Goal: Share content: Share content

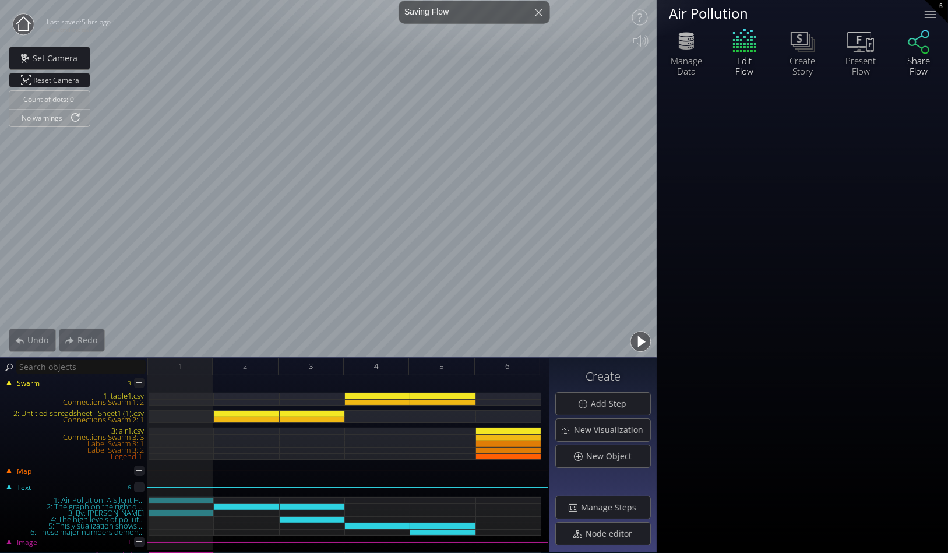
click at [920, 55] on div "Share Flow" at bounding box center [919, 65] width 41 height 21
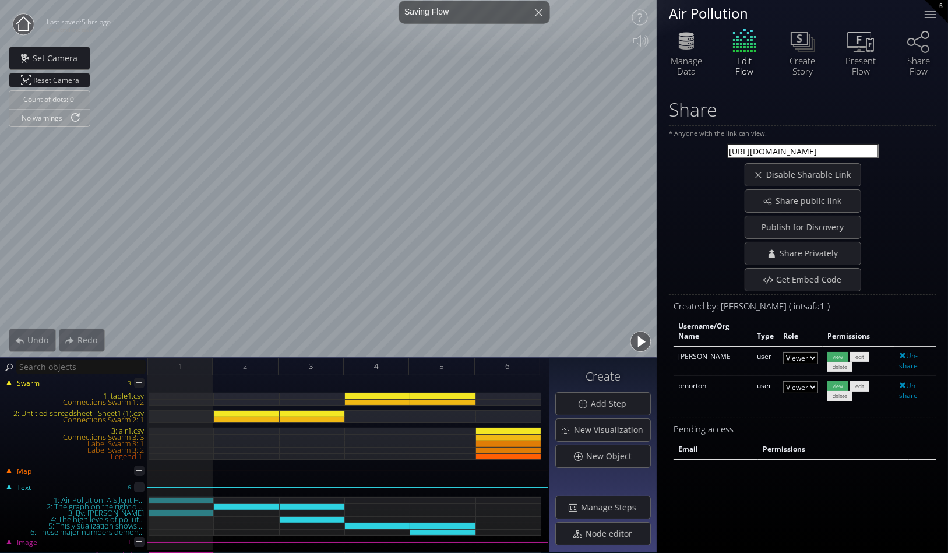
click at [26, 23] on circle at bounding box center [23, 24] width 21 height 21
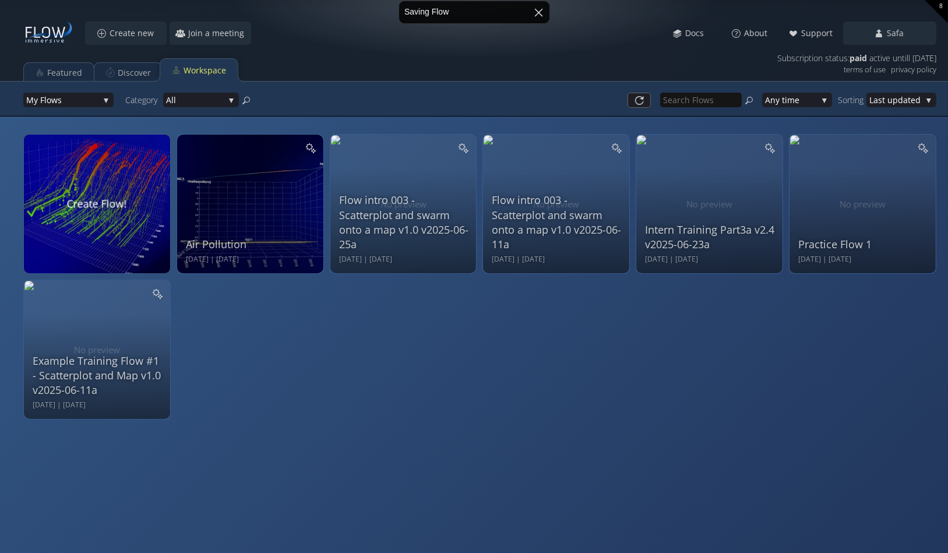
click at [538, 9] on div at bounding box center [539, 12] width 28 height 28
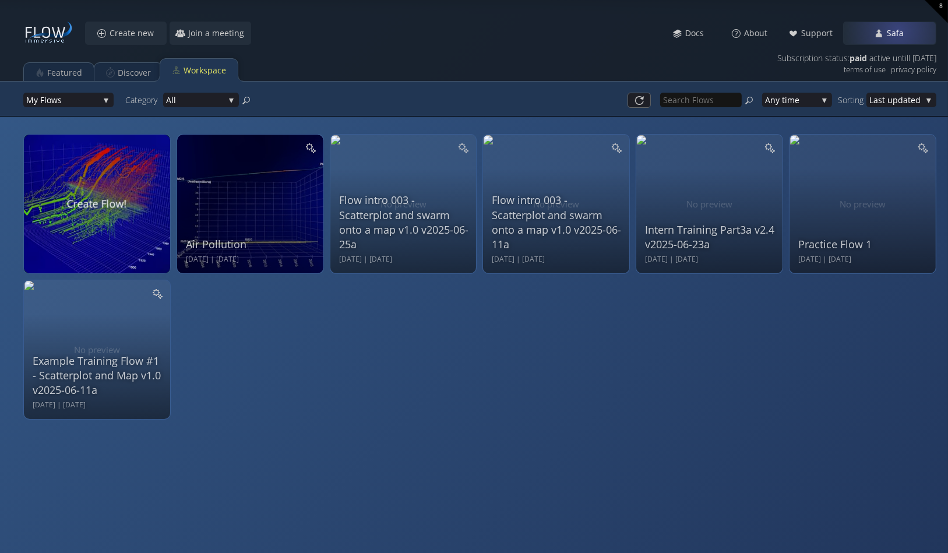
click at [898, 30] on span "Safa" at bounding box center [899, 33] width 24 height 12
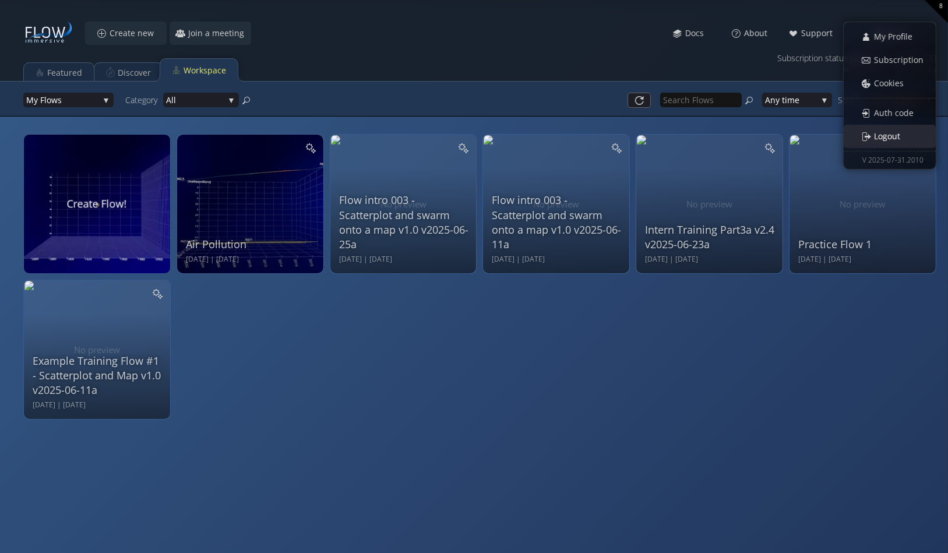
click at [886, 132] on span "Logout" at bounding box center [891, 137] width 34 height 12
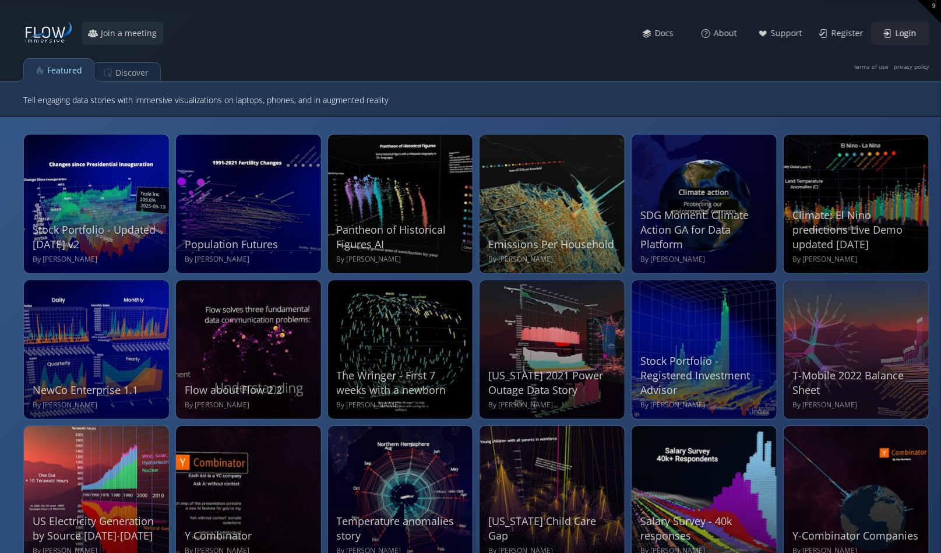
click at [900, 33] on span "Login" at bounding box center [909, 33] width 29 height 12
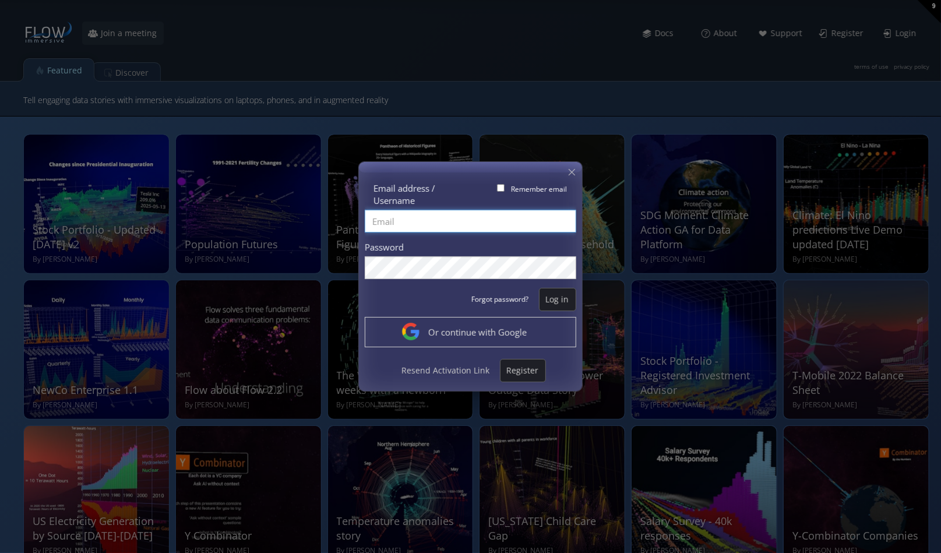
click at [392, 220] on input "Email address / Username" at bounding box center [471, 221] width 212 height 23
type input "[EMAIL_ADDRESS][DOMAIN_NAME]"
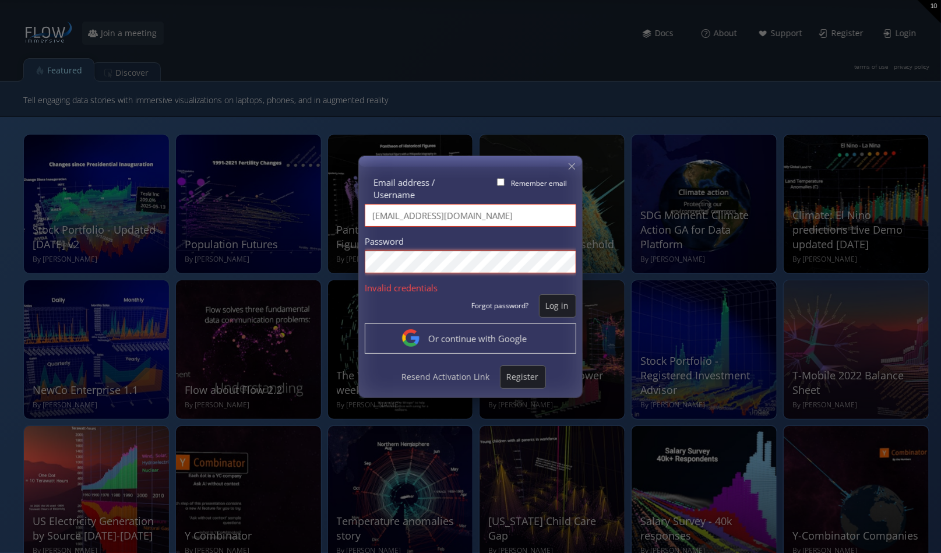
click at [339, 257] on div "Email address / Username Remember email [EMAIL_ADDRESS][DOMAIN_NAME] Password I…" at bounding box center [470, 276] width 941 height 553
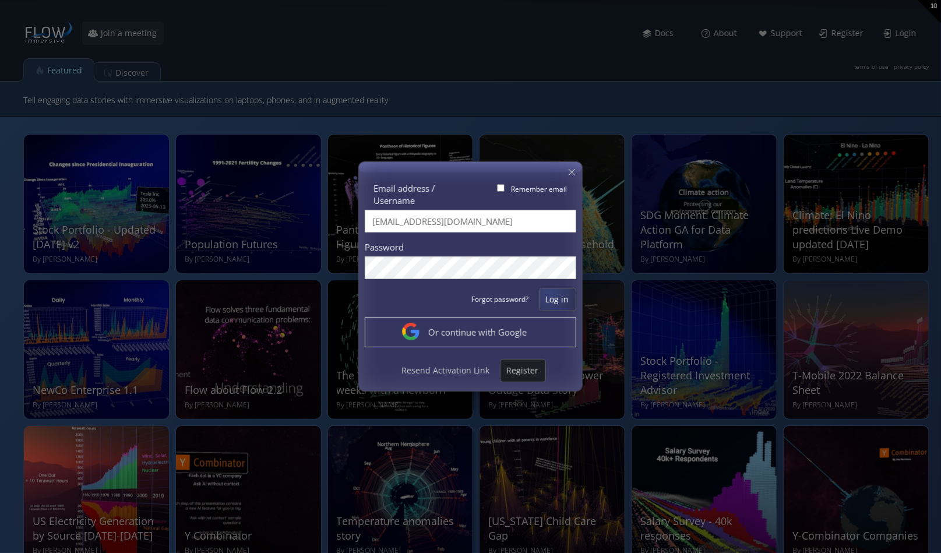
click at [551, 295] on span "Log in" at bounding box center [558, 300] width 36 height 12
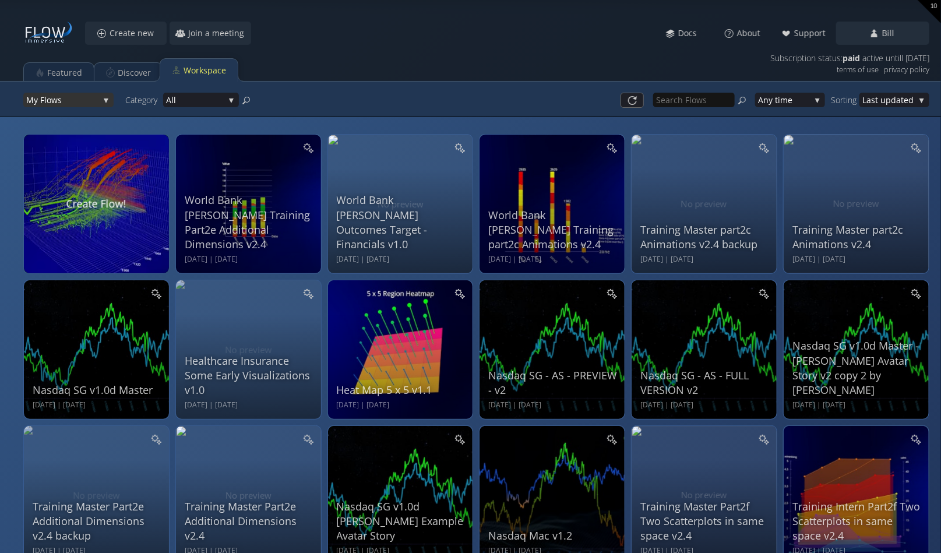
click at [104, 101] on div "My Flo ws" at bounding box center [68, 100] width 90 height 15
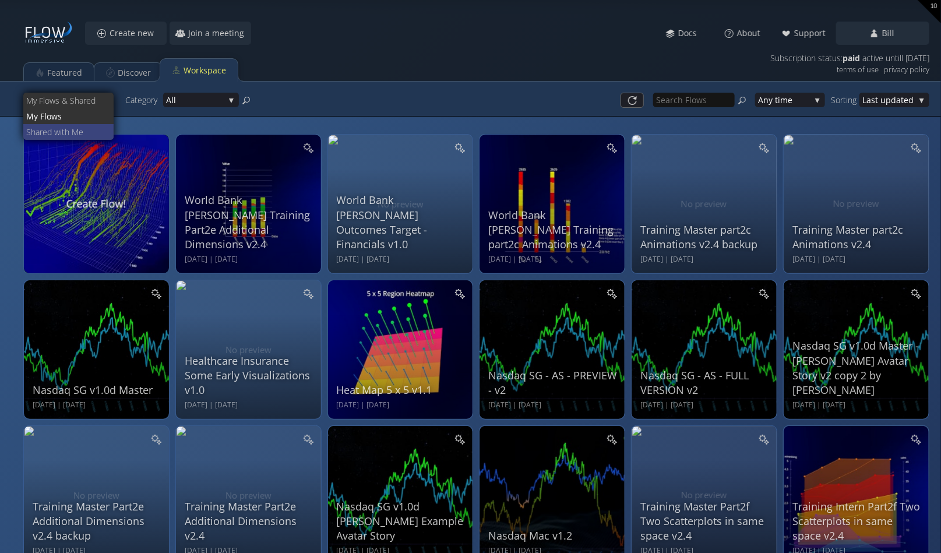
click at [63, 130] on span "ed with Me" at bounding box center [74, 132] width 62 height 16
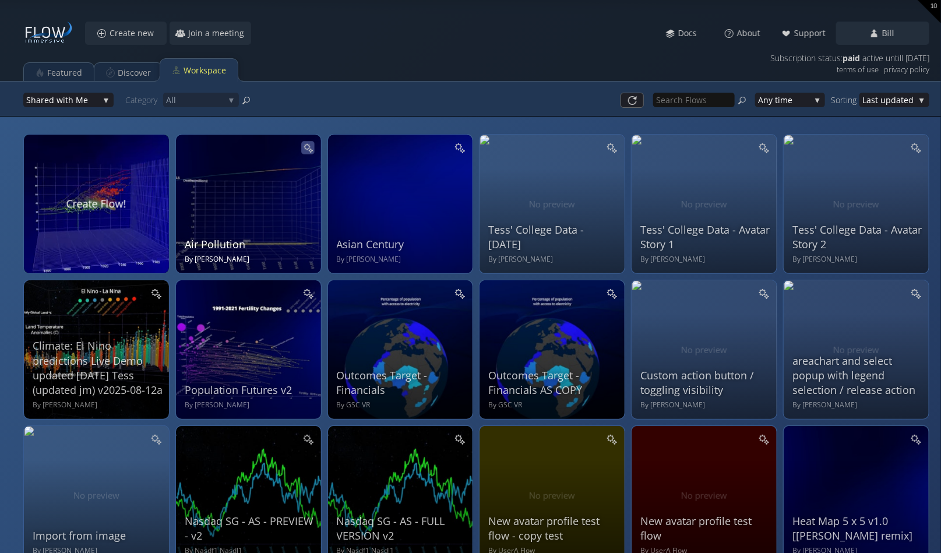
click at [307, 146] on icon at bounding box center [308, 148] width 10 height 10
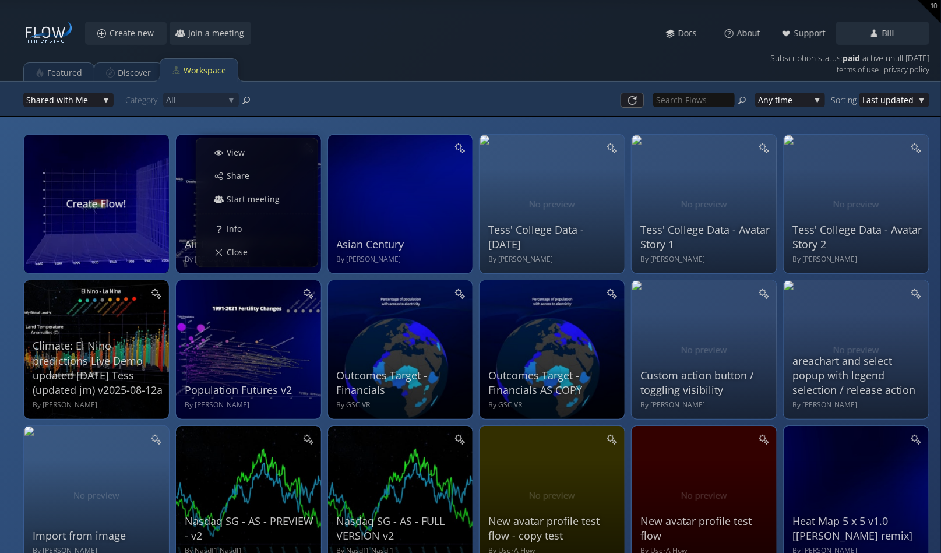
click at [331, 103] on div "Shar ed with Me My Flow s & Shared My Flo ws Shar ed with Me Category All All D…" at bounding box center [204, 100] width 363 height 26
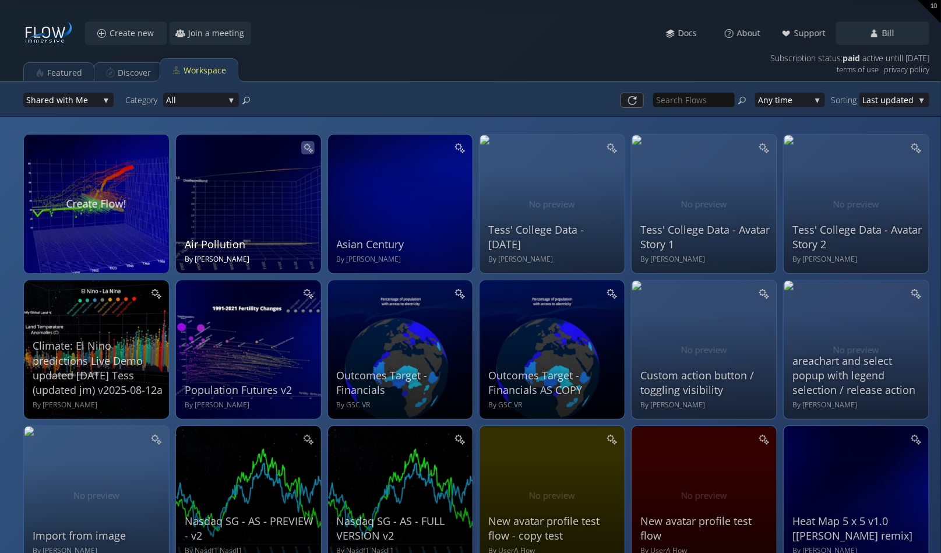
click at [308, 147] on icon at bounding box center [308, 148] width 10 height 10
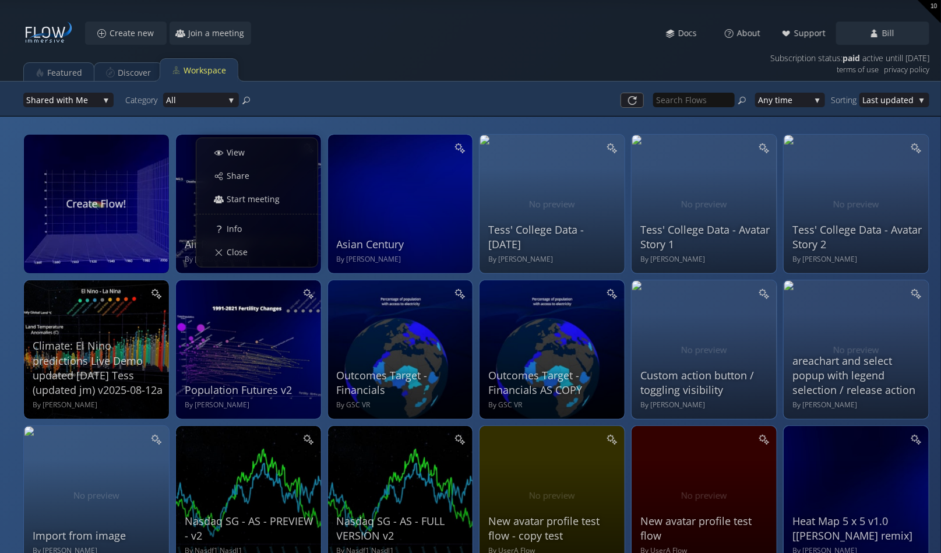
click at [512, 93] on div at bounding box center [567, 100] width 363 height 26
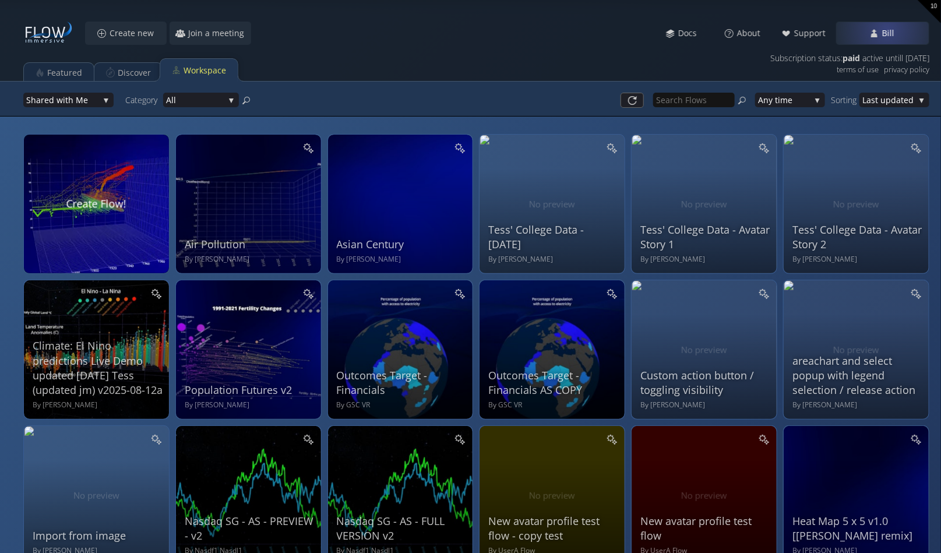
click at [887, 29] on span "Bill" at bounding box center [892, 33] width 20 height 12
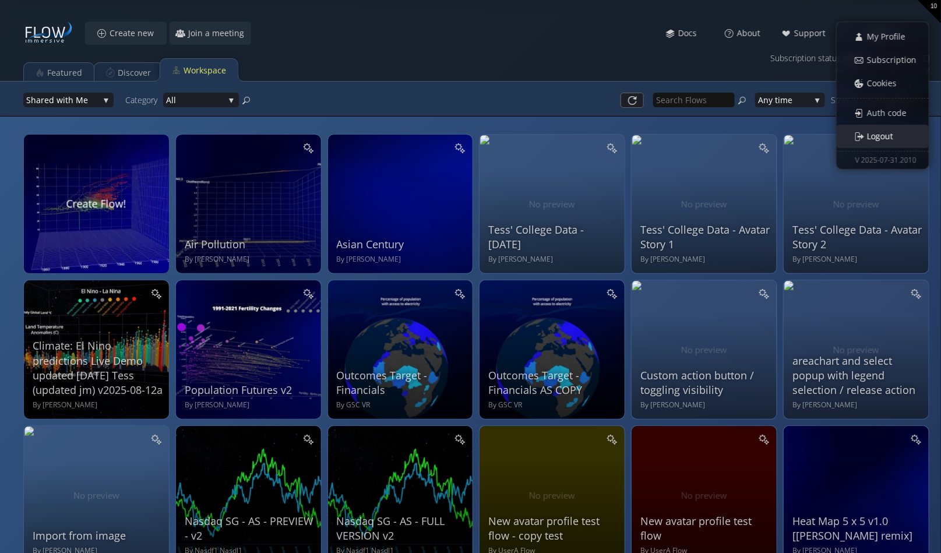
click at [884, 132] on span "Logout" at bounding box center [884, 137] width 34 height 12
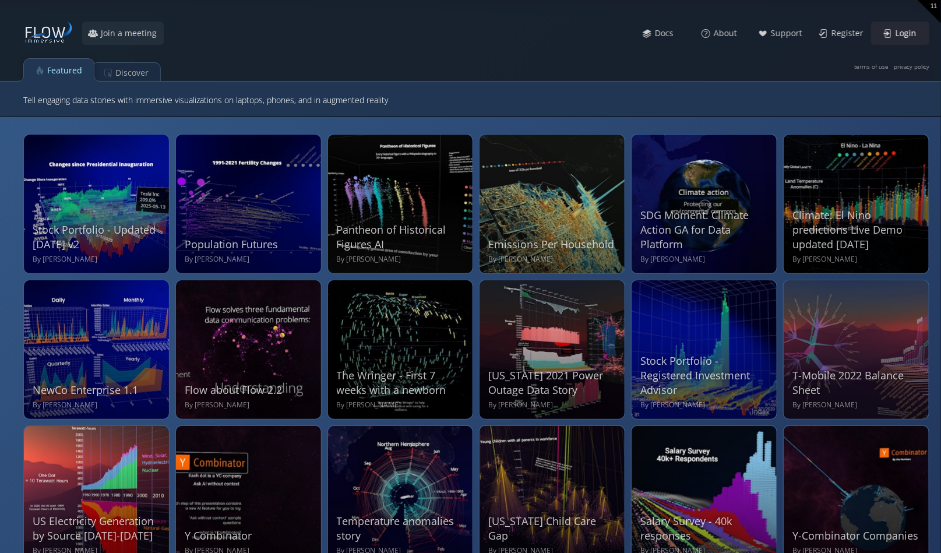
click at [912, 31] on span "Login" at bounding box center [909, 33] width 29 height 12
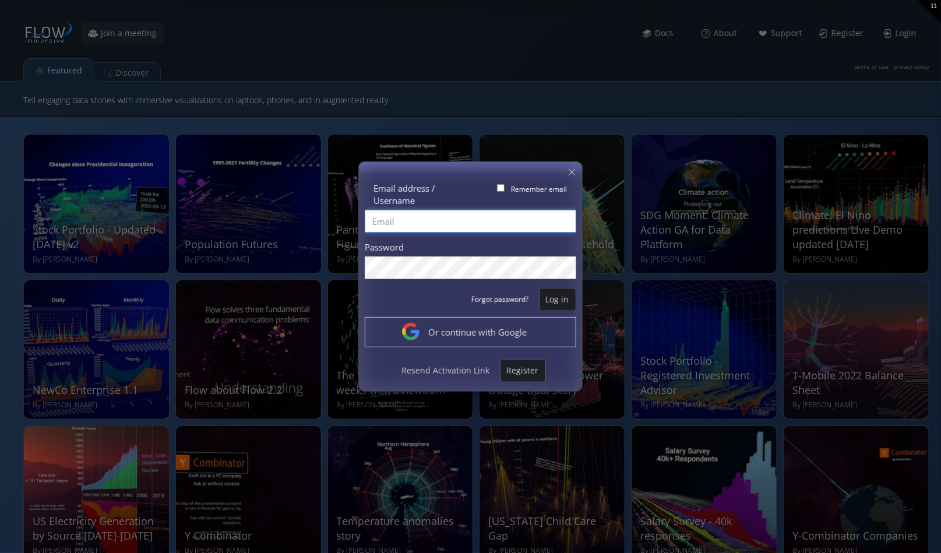
click at [381, 220] on input "Email address / Username" at bounding box center [471, 221] width 212 height 23
type input "intsafa1"
click at [548, 297] on span "Log in" at bounding box center [558, 300] width 36 height 12
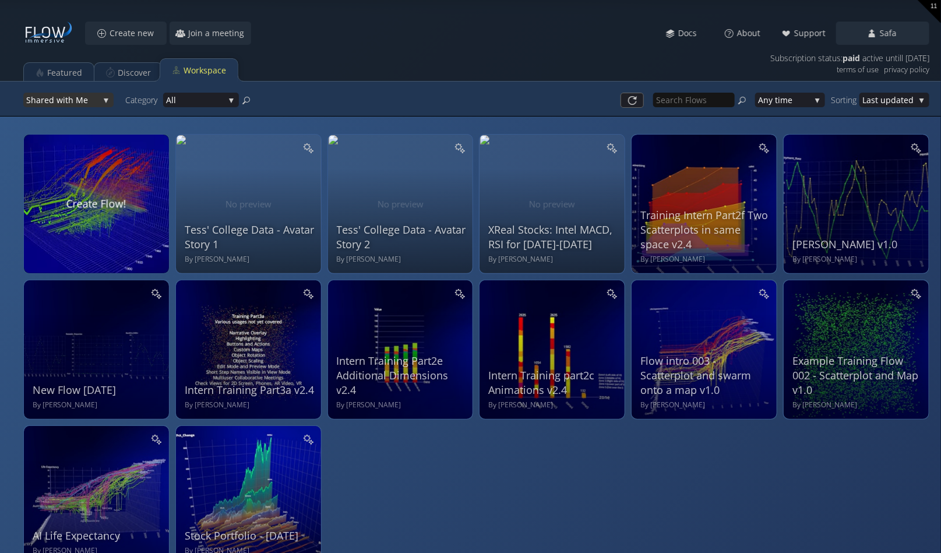
click at [106, 97] on div "Shar ed with Me" at bounding box center [68, 100] width 90 height 15
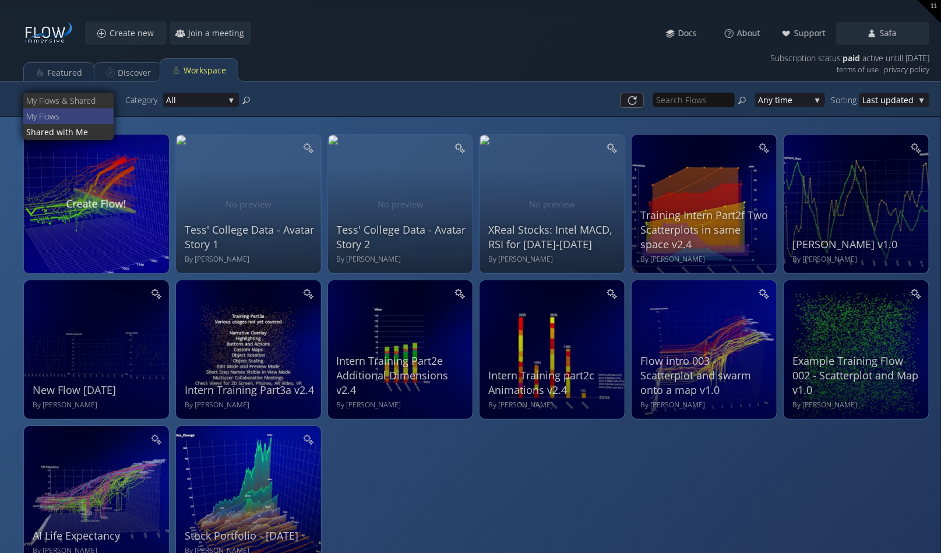
click at [64, 112] on span "ws" at bounding box center [77, 116] width 55 height 16
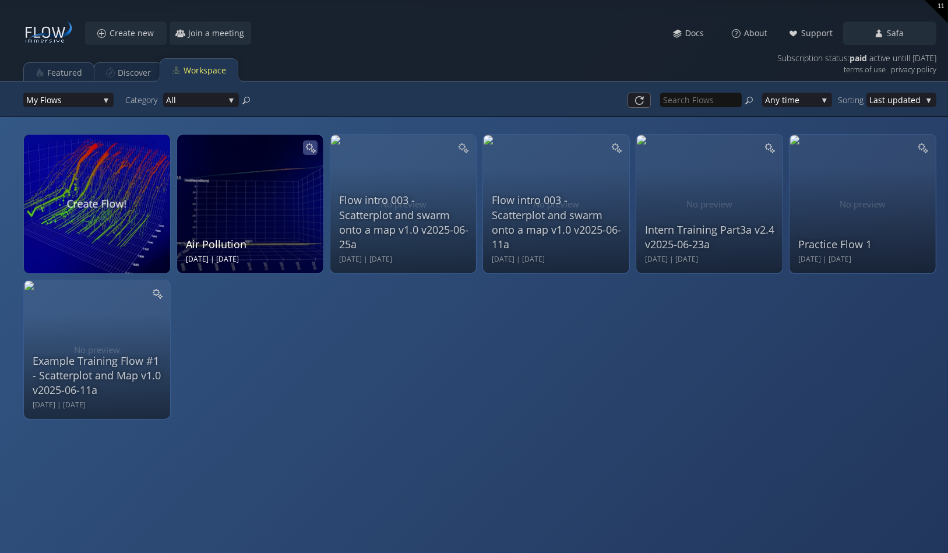
click at [310, 147] on icon at bounding box center [310, 147] width 11 height 11
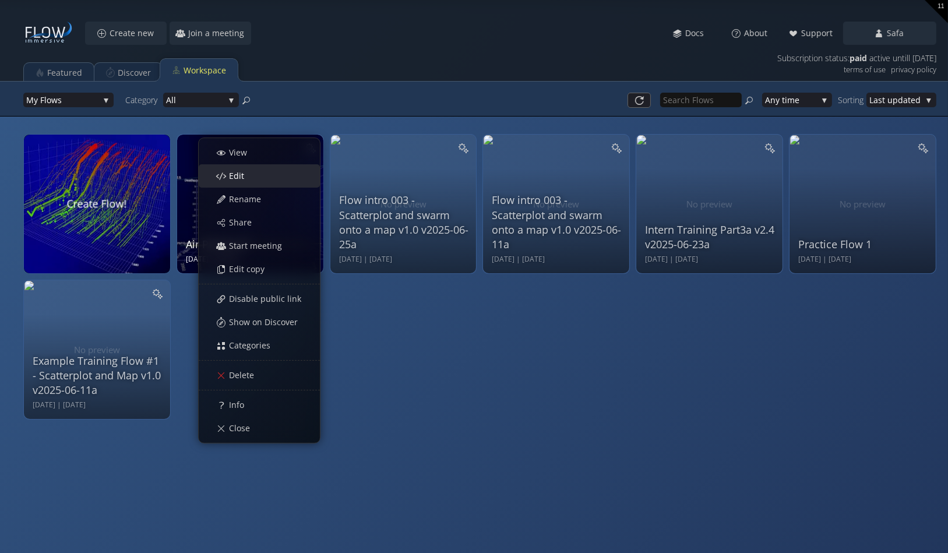
click at [237, 172] on span "Edit" at bounding box center [239, 176] width 23 height 12
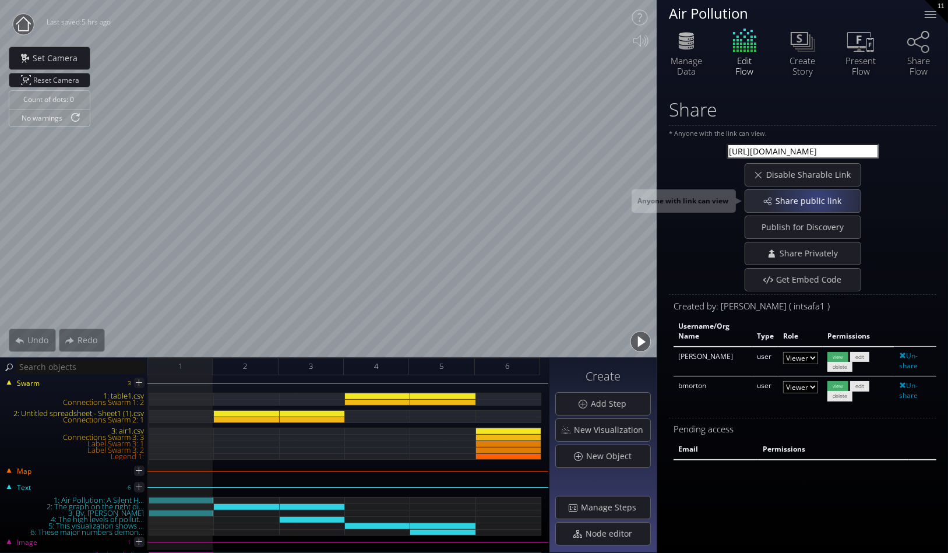
click at [818, 198] on span "Share public link" at bounding box center [811, 201] width 73 height 12
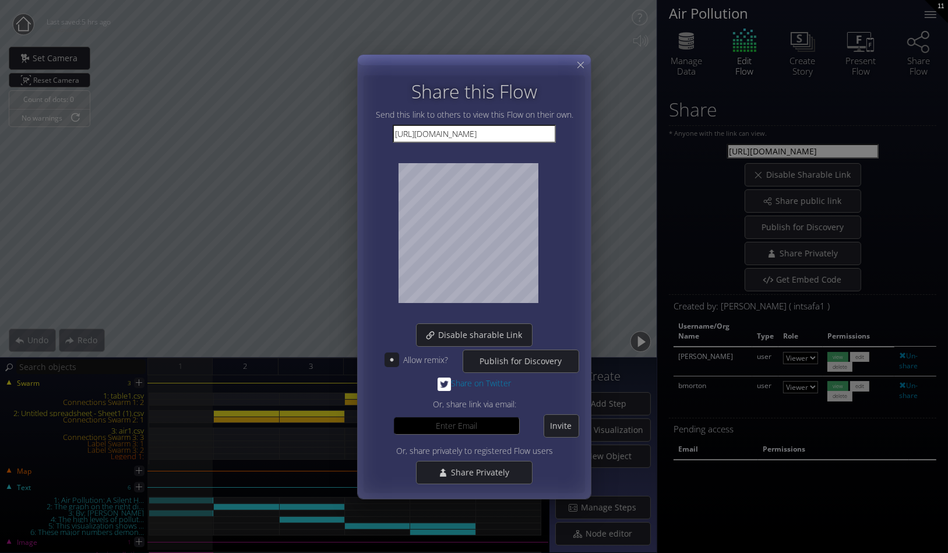
click at [392, 355] on icon at bounding box center [391, 359] width 11 height 11
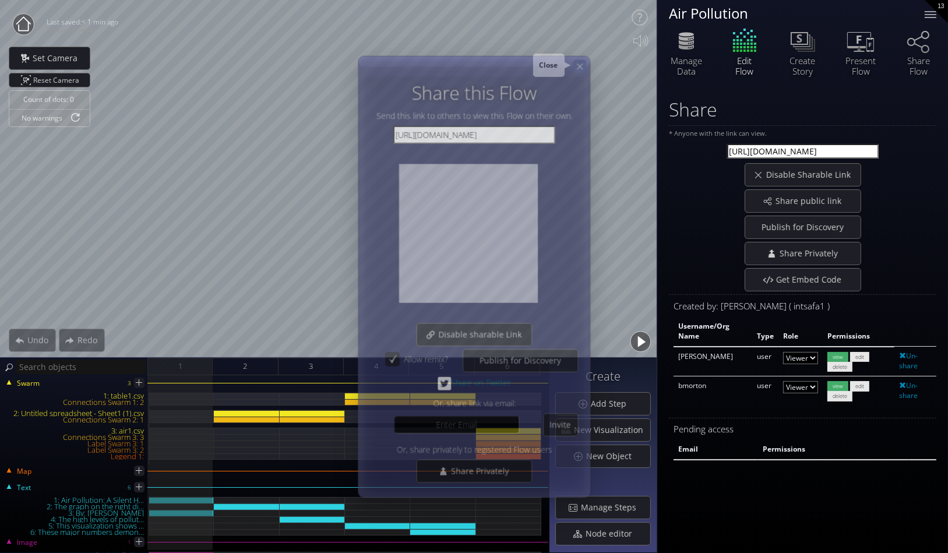
click at [579, 61] on div at bounding box center [580, 66] width 13 height 13
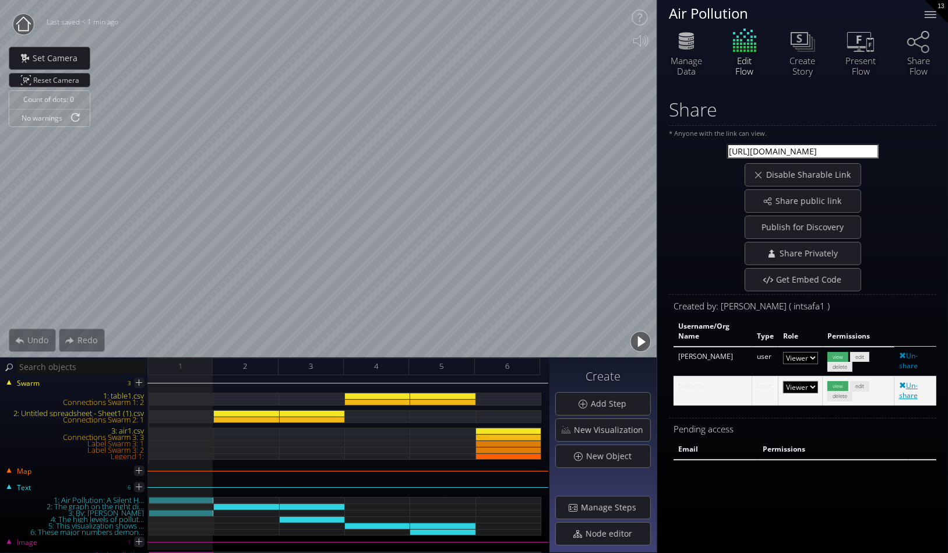
click at [912, 391] on link "Un-share" at bounding box center [908, 391] width 19 height 20
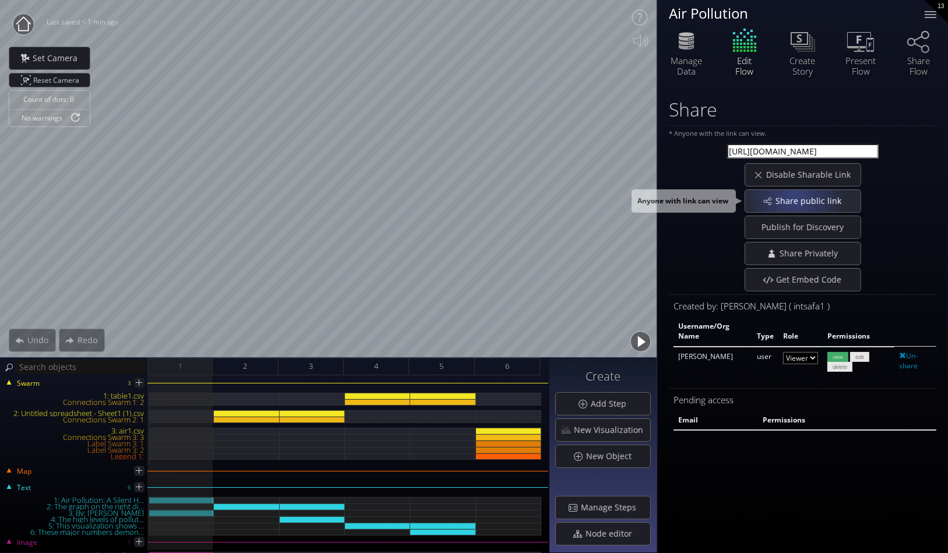
click at [794, 195] on span "Share public link" at bounding box center [811, 201] width 73 height 12
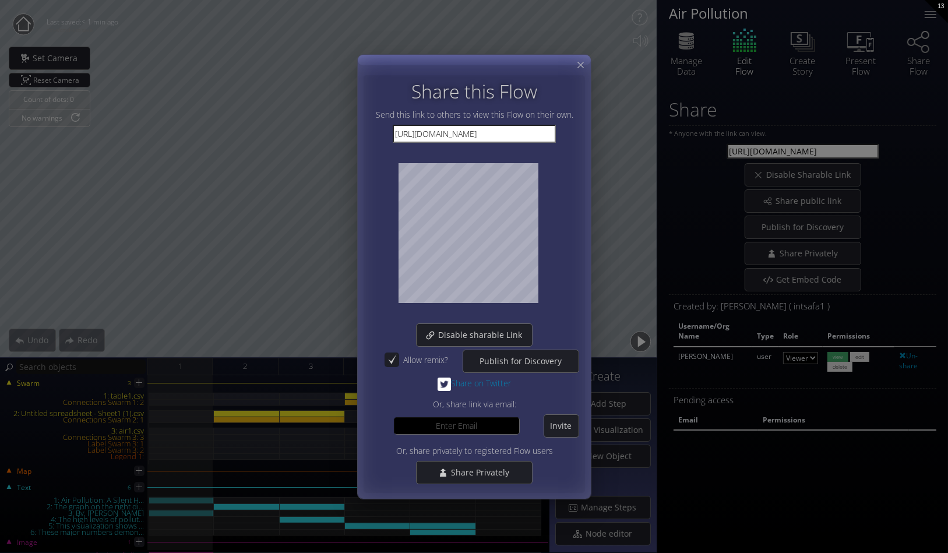
click at [804, 250] on div "Share this Flow Send this link to others to view this Flow on their own. [URL][…" at bounding box center [474, 276] width 948 height 553
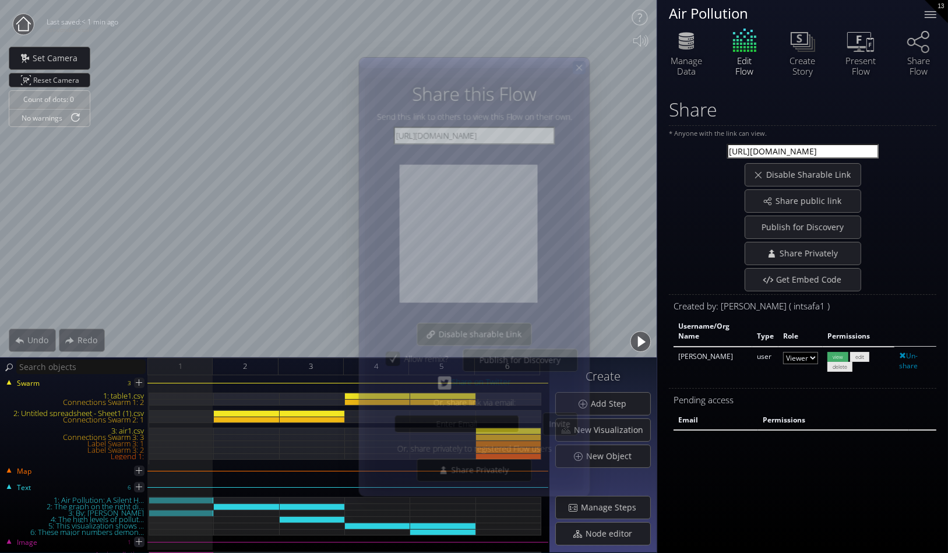
click at [577, 62] on icon at bounding box center [579, 67] width 10 height 10
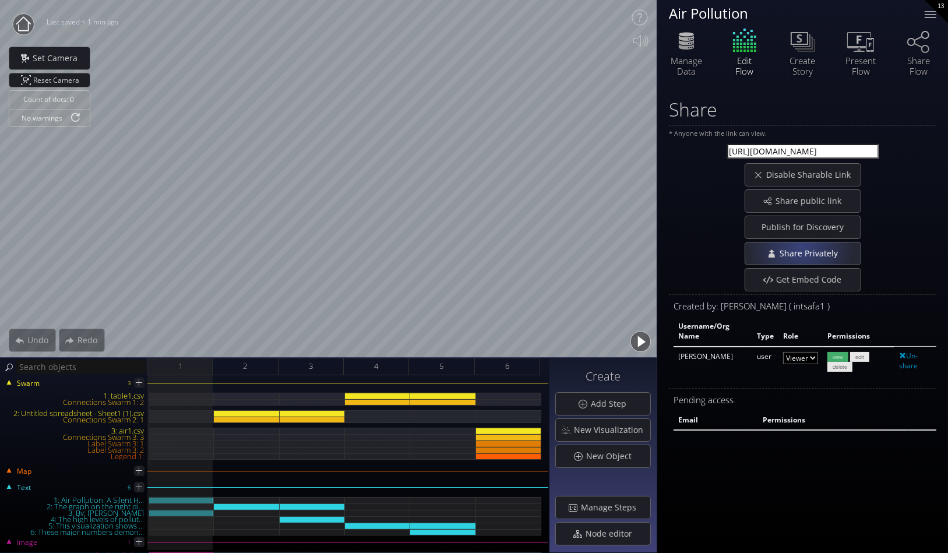
click at [803, 248] on span "Share Privately" at bounding box center [812, 254] width 66 height 12
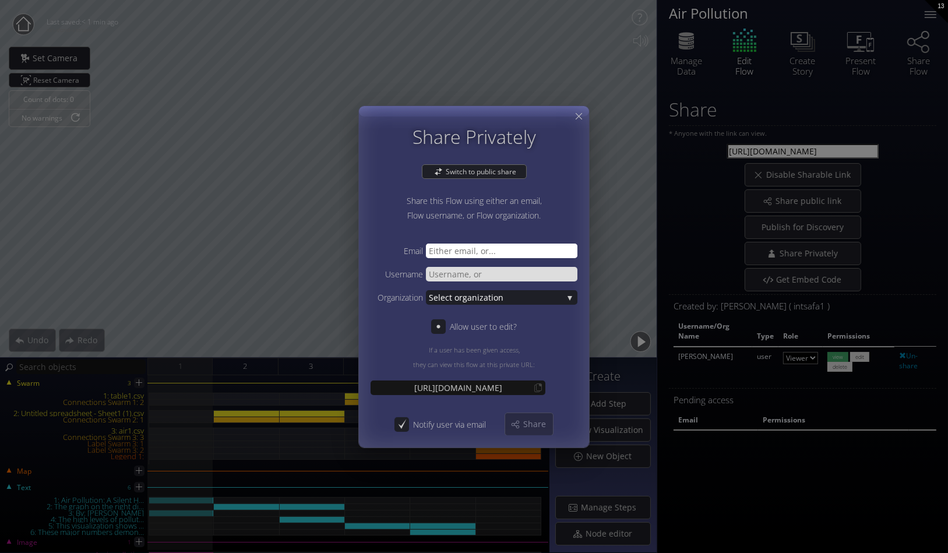
click at [451, 251] on input "text" at bounding box center [502, 250] width 152 height 15
type input "[EMAIL_ADDRESS][DOMAIN_NAME]"
click at [526, 416] on div "Share" at bounding box center [529, 424] width 48 height 22
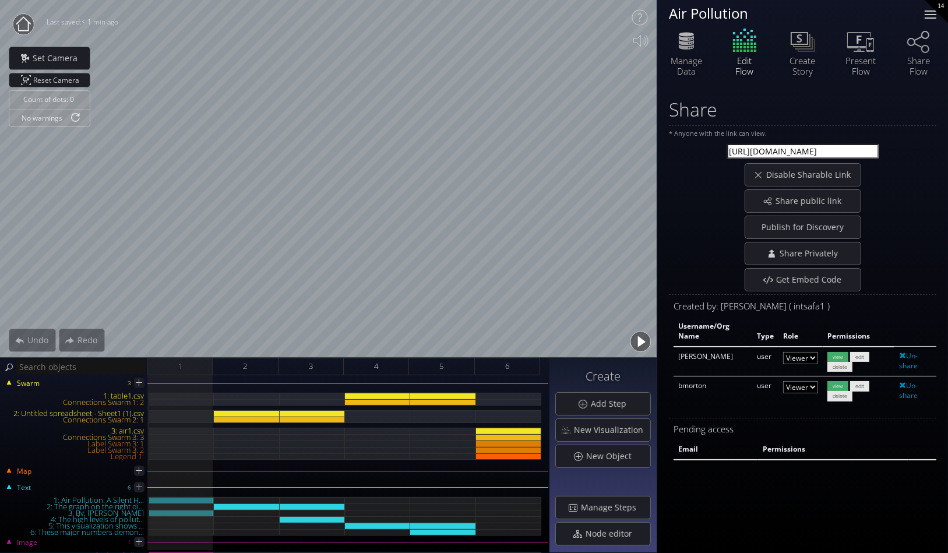
click at [931, 12] on div at bounding box center [930, 14] width 23 height 23
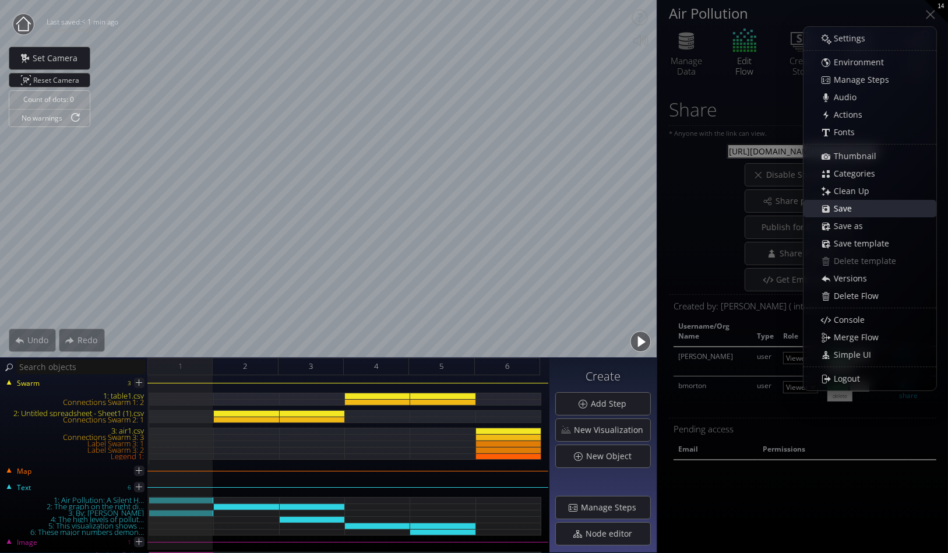
click at [838, 207] on span "Save" at bounding box center [846, 209] width 26 height 12
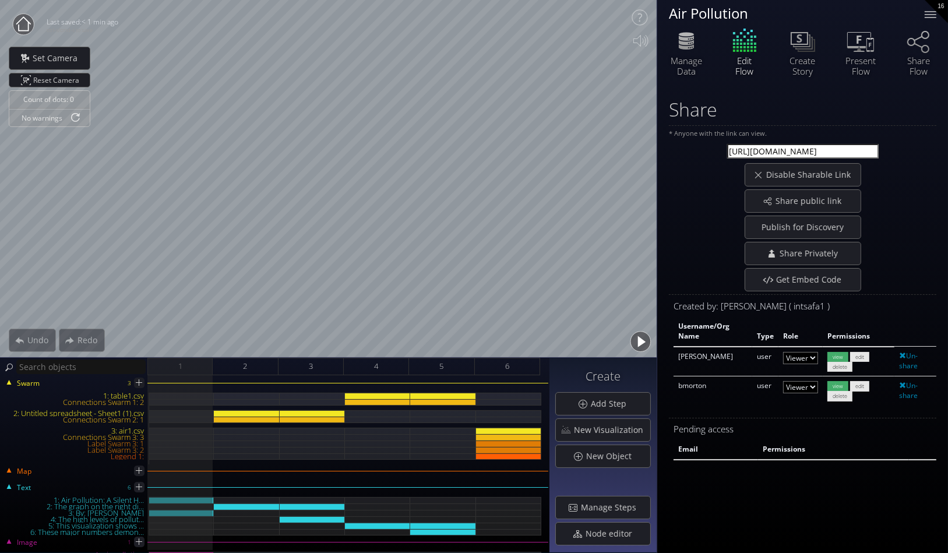
click at [23, 18] on icon at bounding box center [23, 23] width 15 height 15
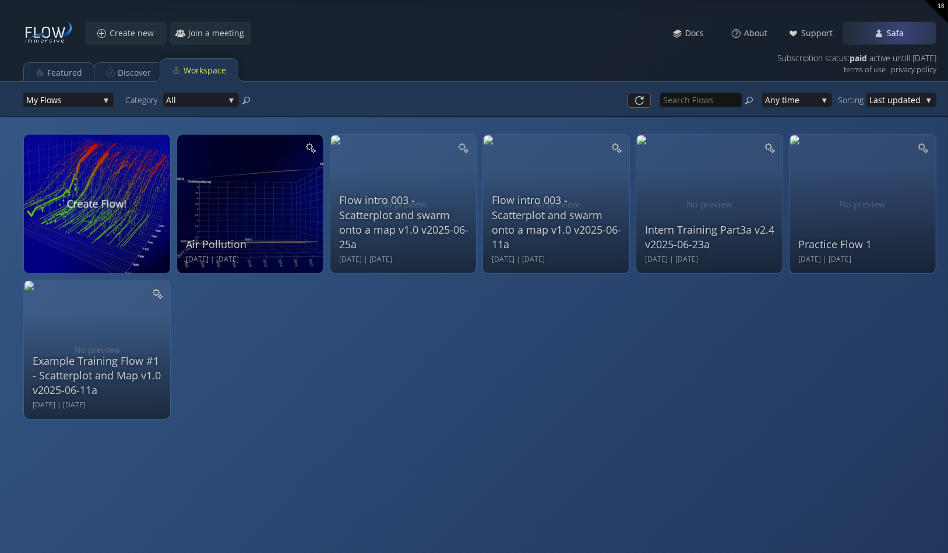
click at [901, 33] on span "Safa" at bounding box center [899, 33] width 24 height 12
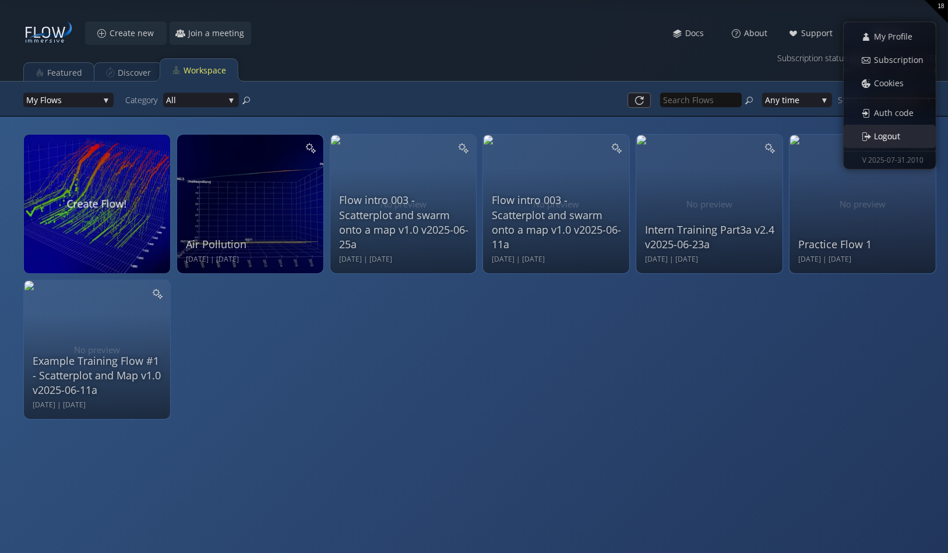
click at [891, 133] on span "Logout" at bounding box center [891, 137] width 34 height 12
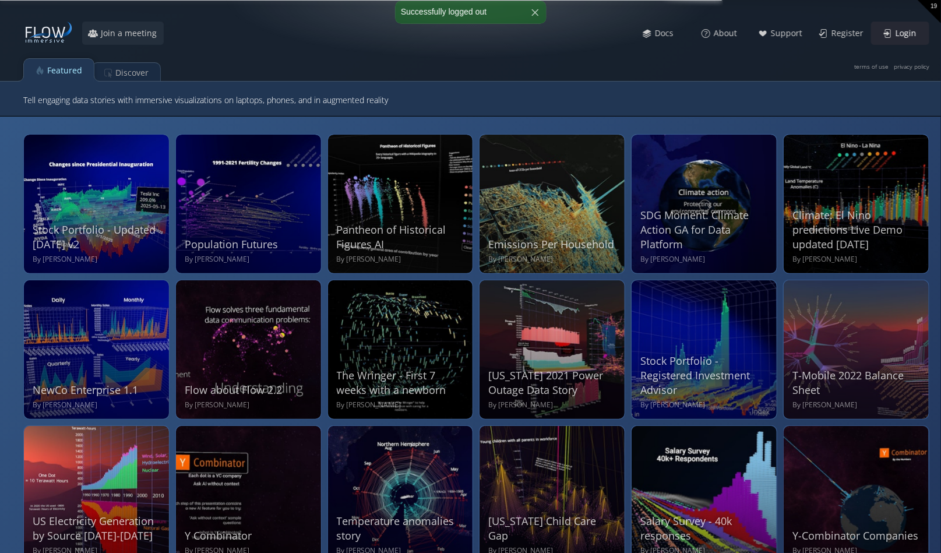
click at [908, 32] on span "Login" at bounding box center [909, 33] width 29 height 12
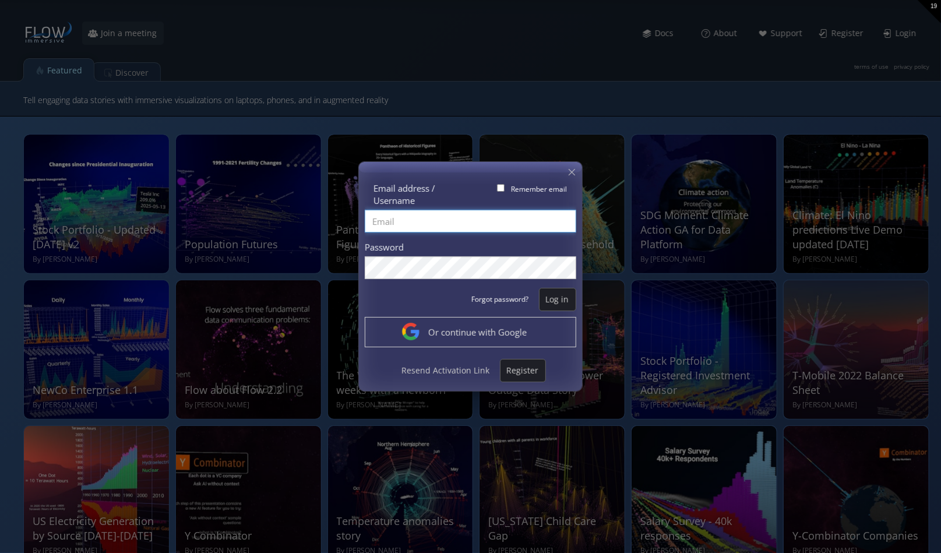
click at [382, 224] on input "Email address / Username" at bounding box center [471, 221] width 212 height 23
type input "[EMAIL_ADDRESS][DOMAIN_NAME]"
click at [554, 295] on span "Log in" at bounding box center [558, 300] width 36 height 12
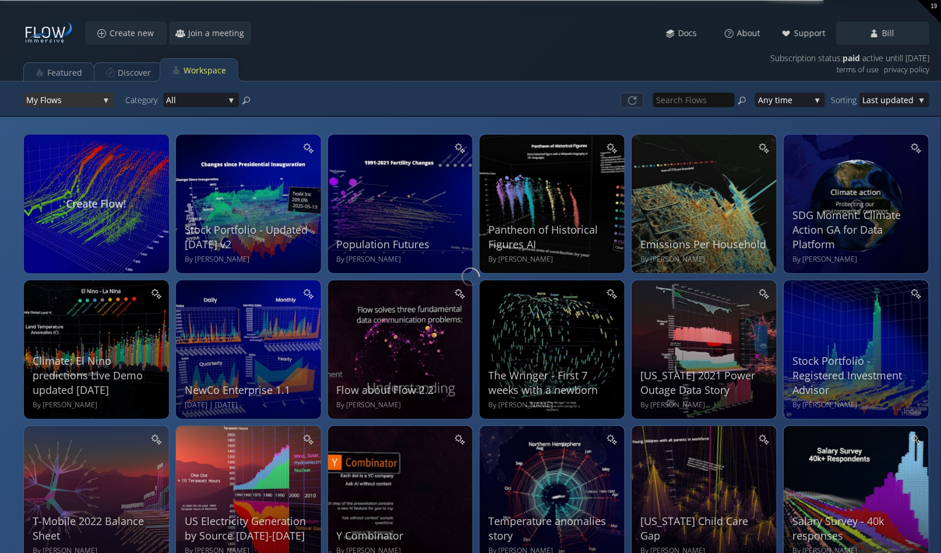
click at [105, 97] on div "My Flo ws" at bounding box center [68, 100] width 90 height 15
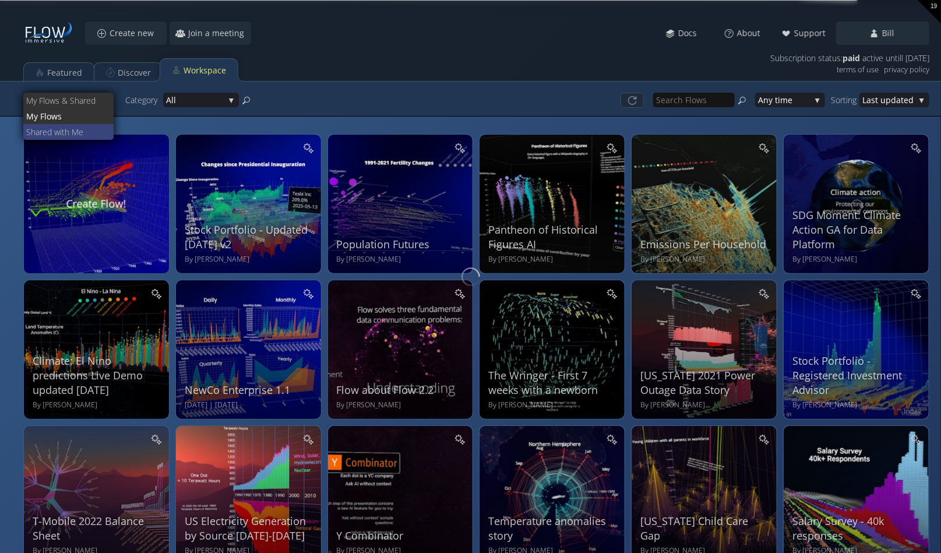
click at [59, 129] on span "ed with Me" at bounding box center [74, 132] width 62 height 16
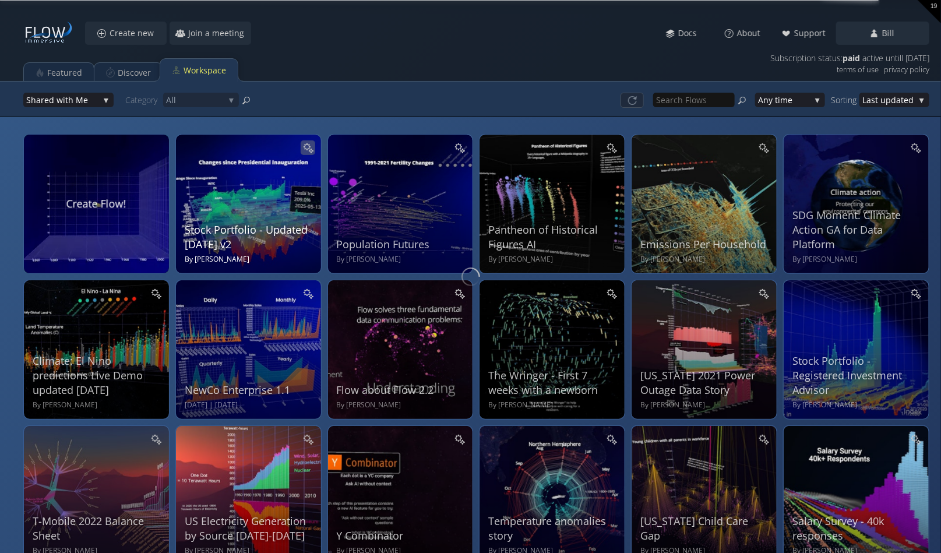
click at [305, 146] on icon at bounding box center [308, 147] width 11 height 11
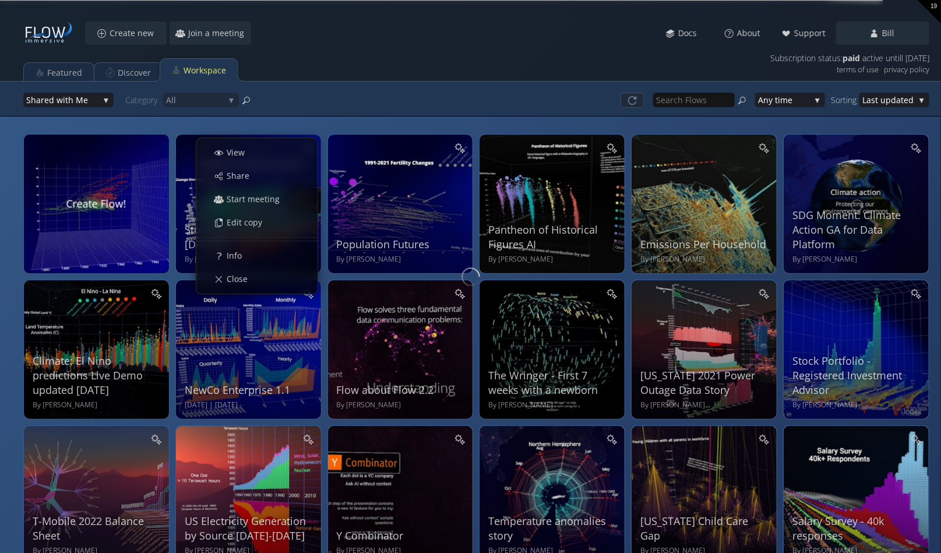
click at [254, 219] on span "Edit copy" at bounding box center [247, 223] width 43 height 12
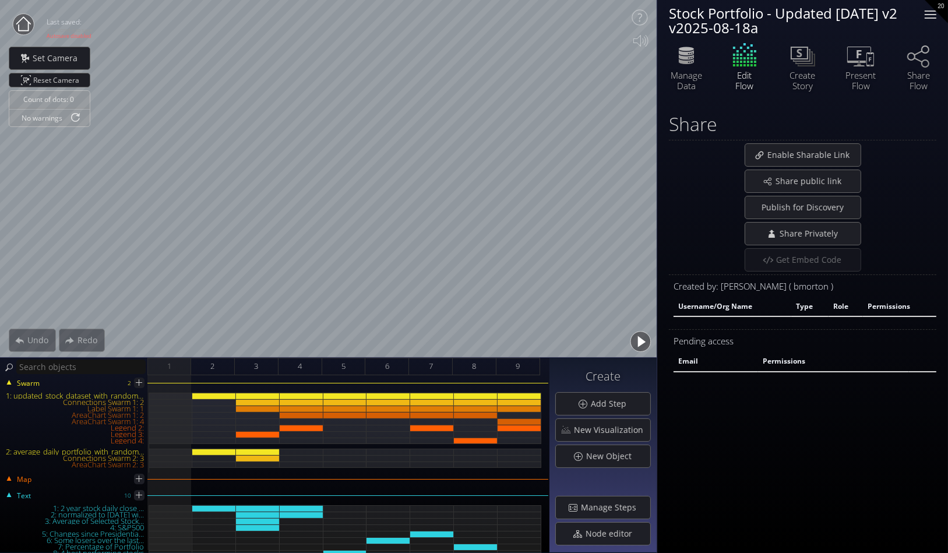
click at [929, 10] on div at bounding box center [931, 10] width 12 height 1
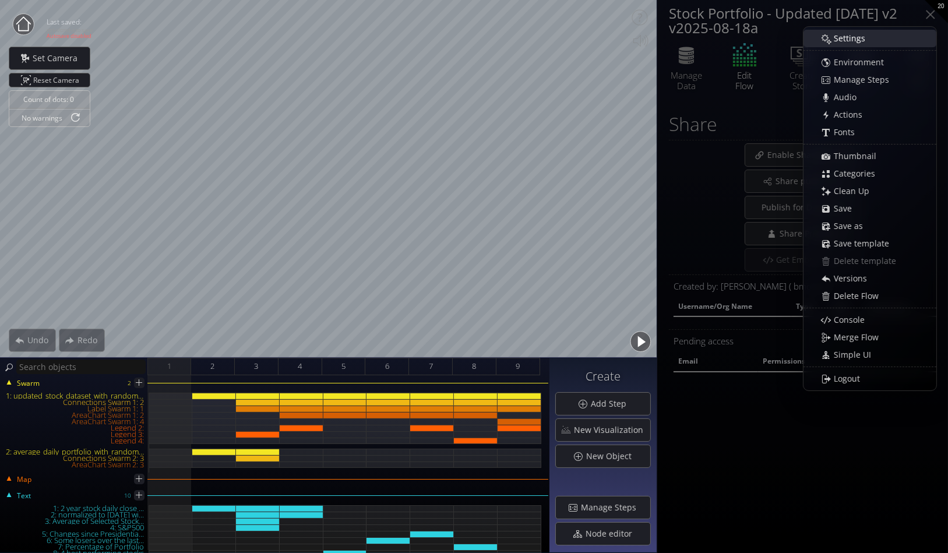
click at [852, 36] on span "Settings" at bounding box center [852, 39] width 39 height 12
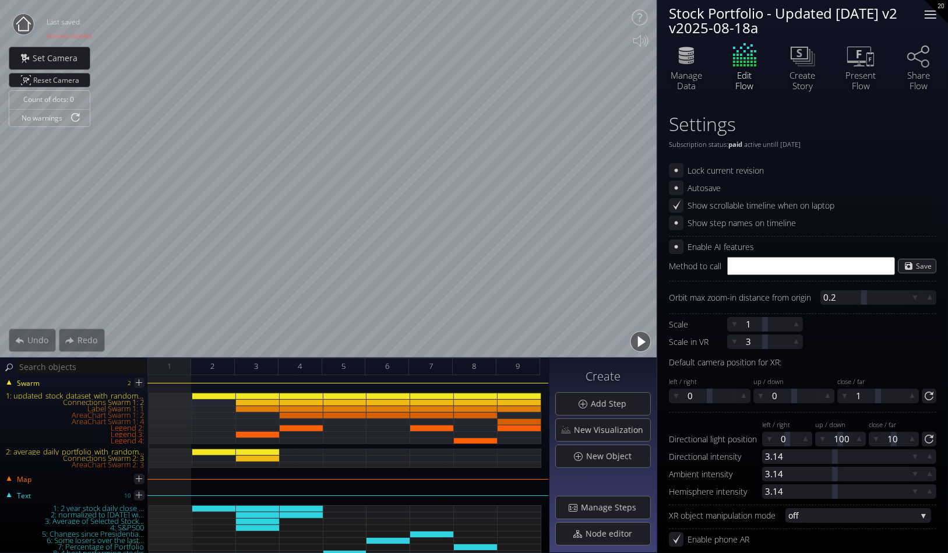
click at [933, 12] on div at bounding box center [930, 14] width 23 height 23
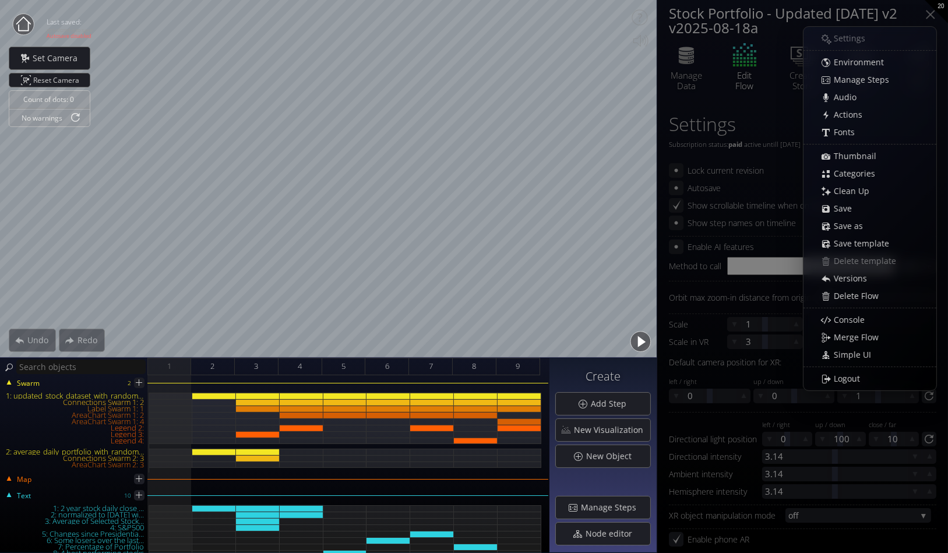
click at [846, 205] on span "Save" at bounding box center [846, 209] width 26 height 12
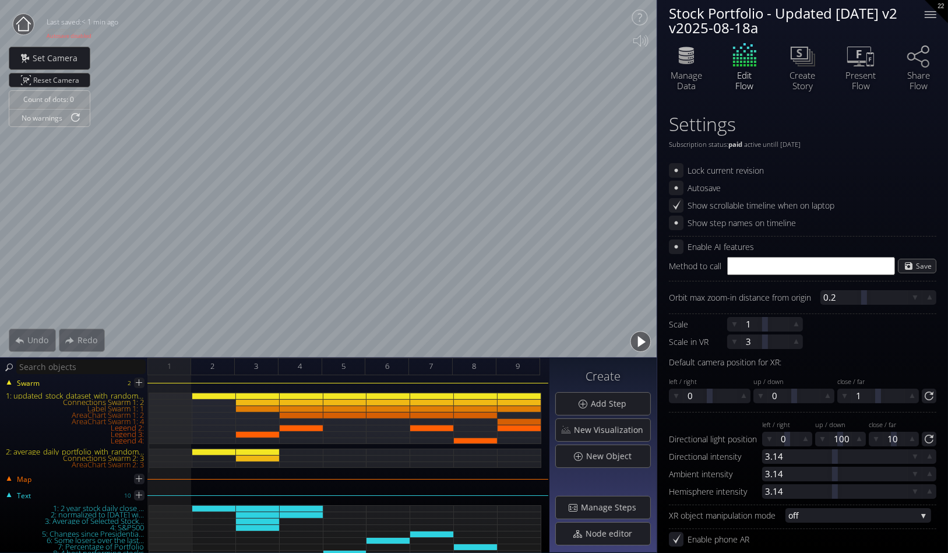
click at [26, 20] on icon at bounding box center [23, 23] width 15 height 15
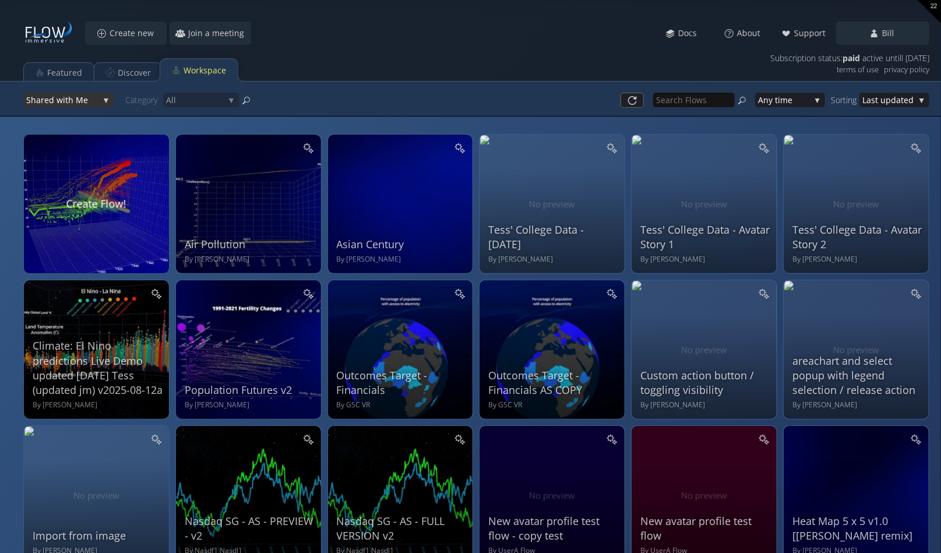
click at [105, 98] on div "Shar ed with Me" at bounding box center [68, 100] width 90 height 15
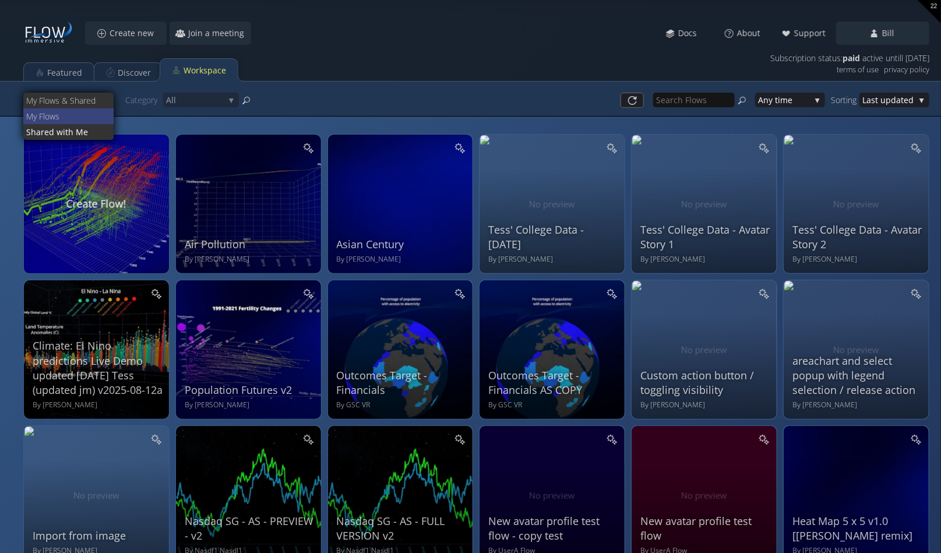
click at [48, 111] on span "My Flo" at bounding box center [37, 116] width 23 height 16
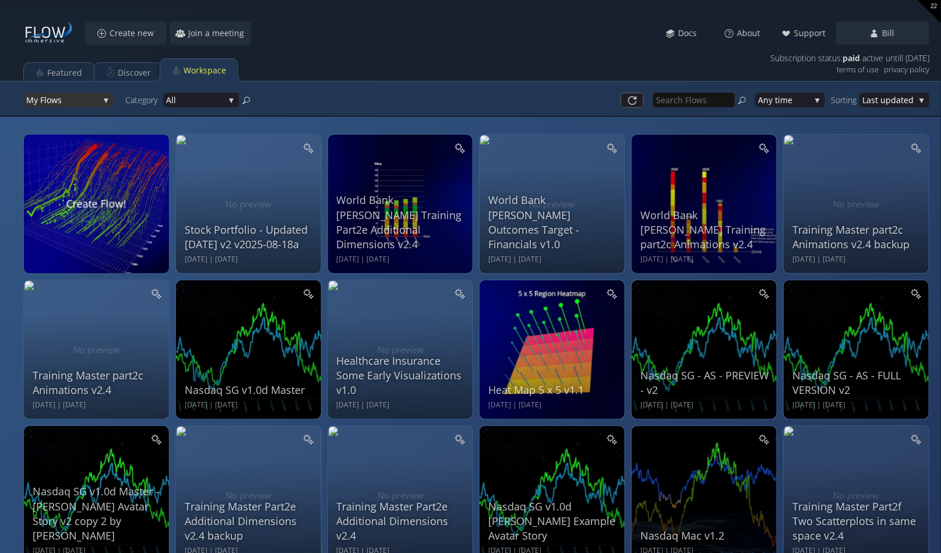
click at [106, 101] on div "My Flo ws" at bounding box center [68, 100] width 90 height 15
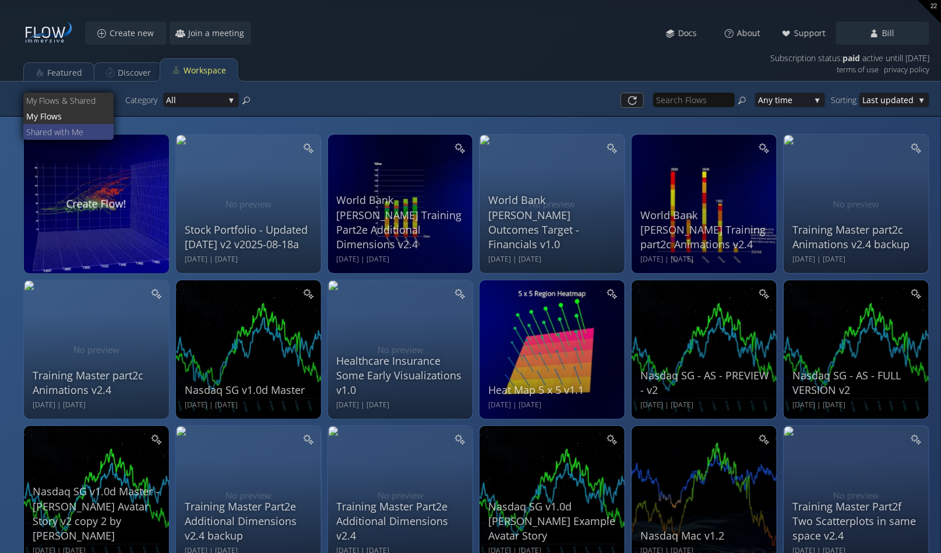
click at [68, 127] on span "ed with Me" at bounding box center [74, 132] width 62 height 16
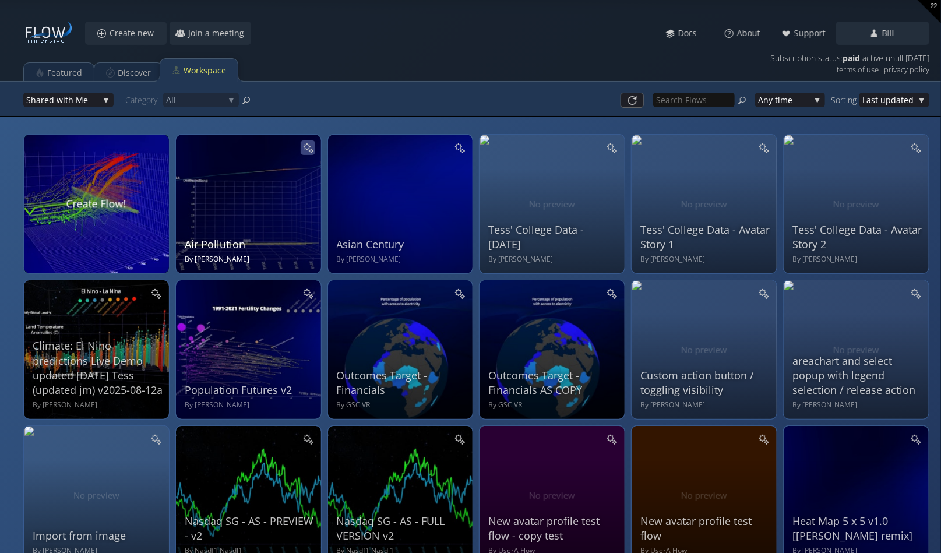
click at [308, 145] on icon at bounding box center [307, 147] width 8 height 8
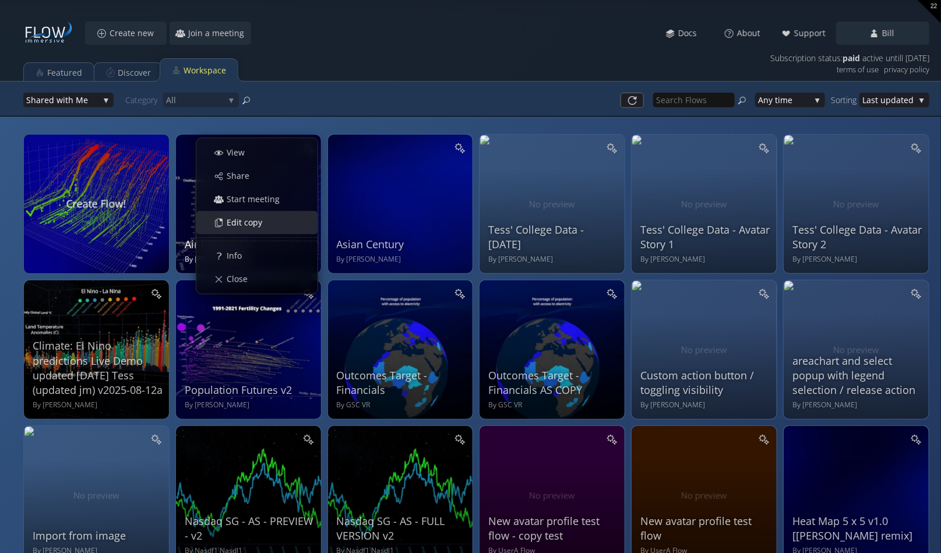
click at [249, 220] on span "Edit copy" at bounding box center [247, 223] width 43 height 12
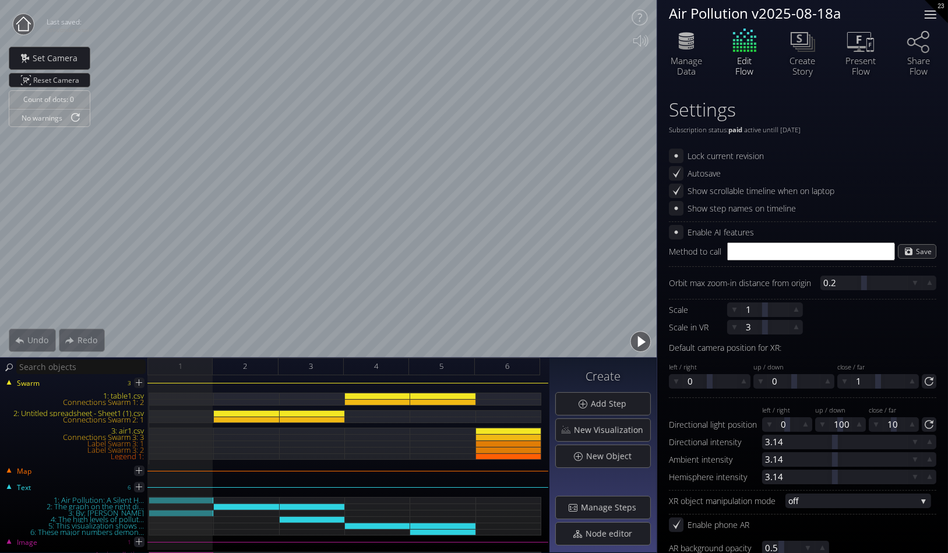
click at [939, 15] on div at bounding box center [930, 14] width 23 height 23
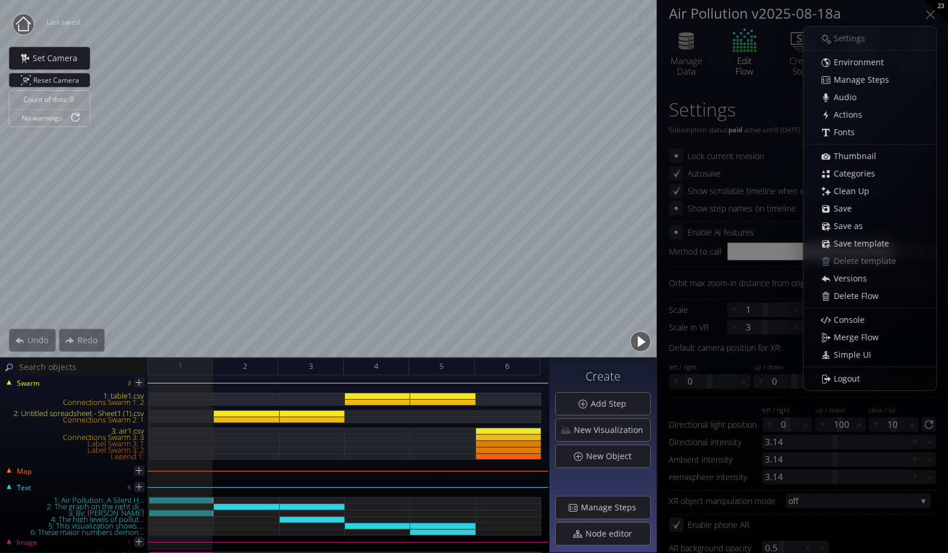
click at [849, 40] on div "Settings Environment Manage Steps Audio Actions Fonts [GEOGRAPHIC_DATA] Categor…" at bounding box center [870, 209] width 133 height 358
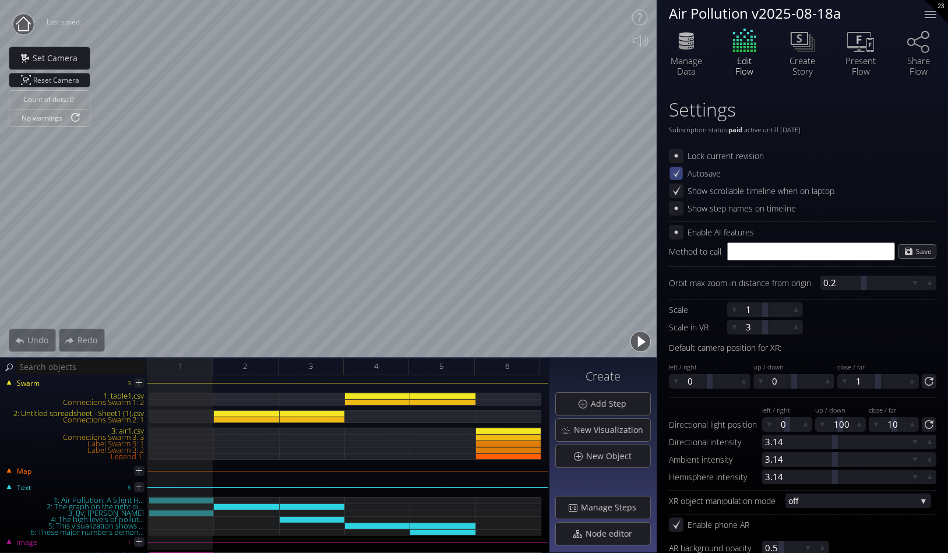
click at [678, 171] on icon at bounding box center [677, 172] width 8 height 9
click at [931, 9] on div at bounding box center [930, 14] width 23 height 23
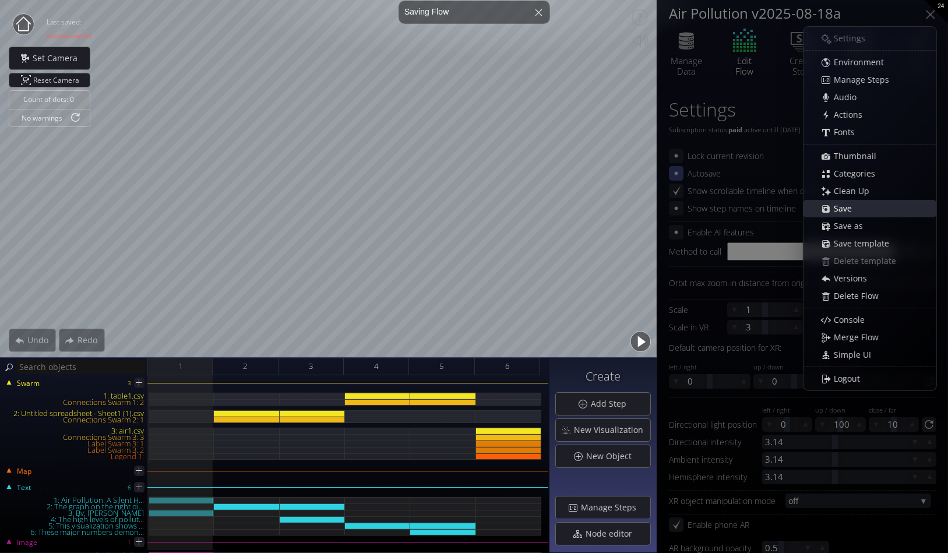
click at [847, 205] on span "Save" at bounding box center [846, 209] width 26 height 12
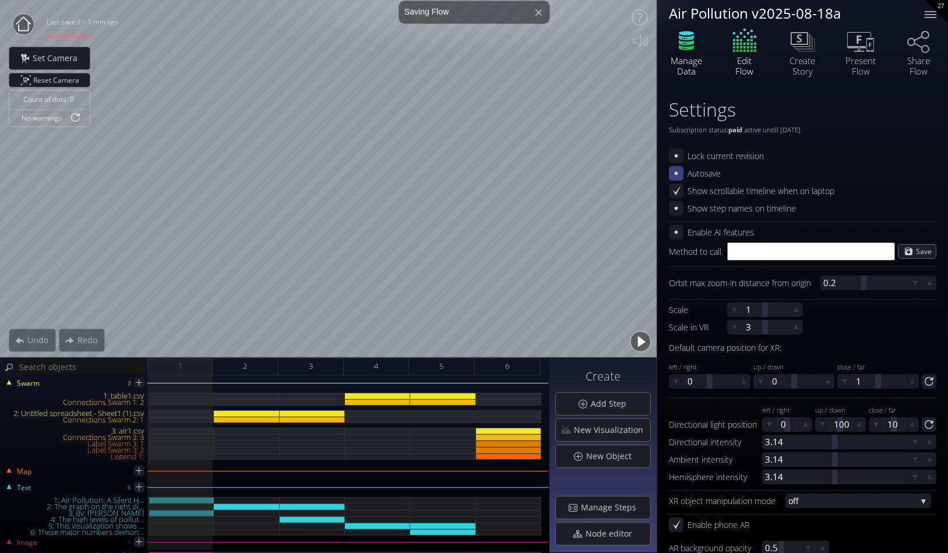
click at [689, 60] on div "Manage Data" at bounding box center [686, 65] width 41 height 21
click at [537, 8] on div at bounding box center [539, 12] width 28 height 28
click at [931, 11] on div at bounding box center [931, 10] width 12 height 1
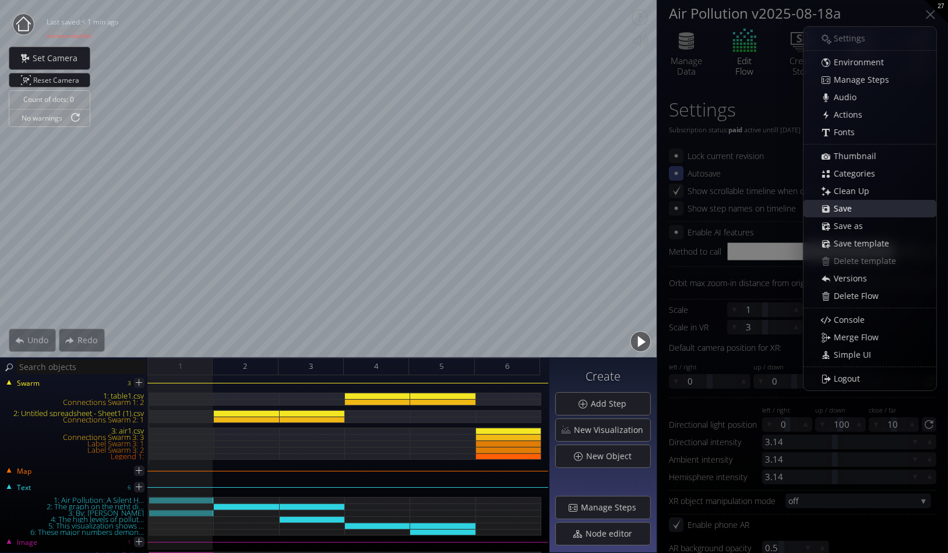
click at [838, 205] on span "Save" at bounding box center [846, 209] width 26 height 12
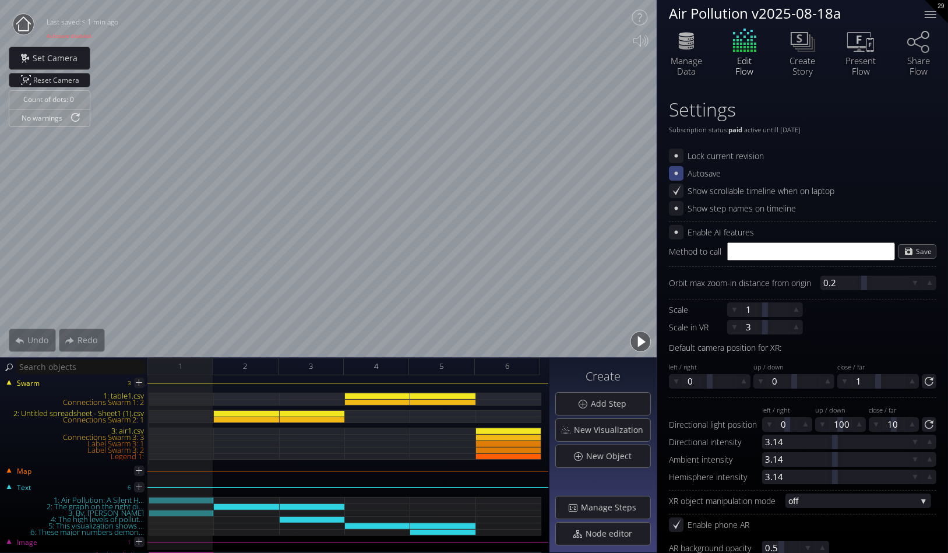
click at [26, 23] on circle at bounding box center [23, 24] width 21 height 21
